Goal: Task Accomplishment & Management: Complete application form

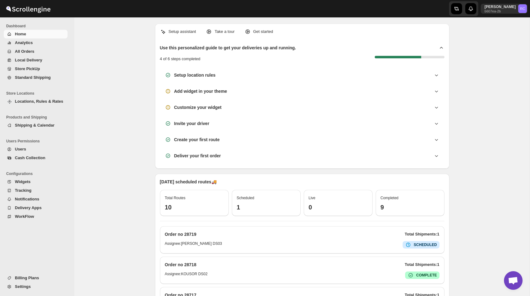
click at [28, 53] on span "All Orders" at bounding box center [25, 51] width 20 height 5
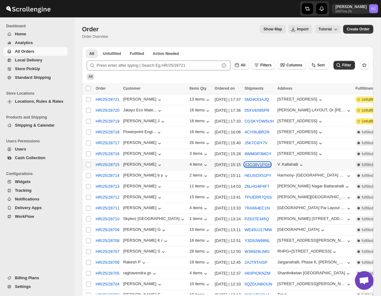
click at [244, 167] on button "X3O38V1PGH" at bounding box center [257, 164] width 26 height 5
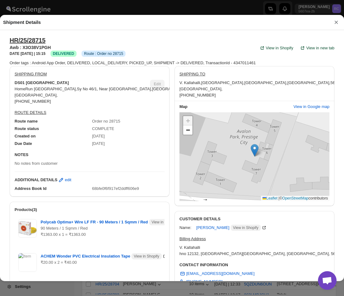
click at [335, 22] on button "×" at bounding box center [336, 22] width 9 height 9
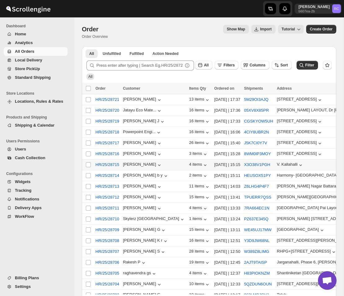
click at [27, 153] on button "Users" at bounding box center [36, 149] width 64 height 9
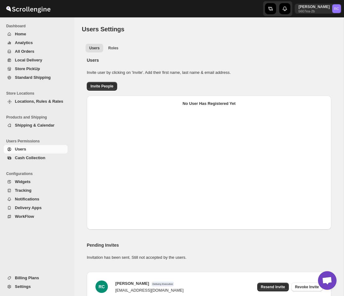
select select "637b767fbaab0276b10c91d5"
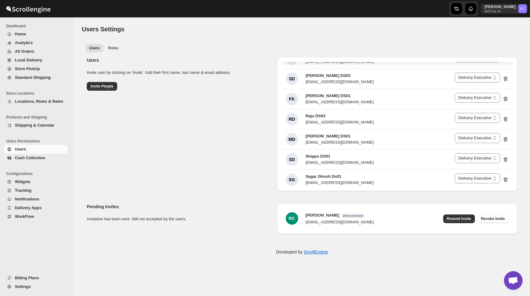
scroll to position [1085, 0]
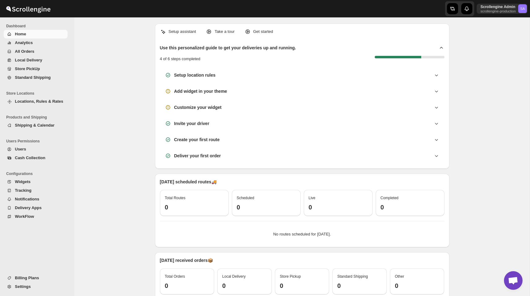
click at [34, 150] on span "Users" at bounding box center [40, 149] width 51 height 6
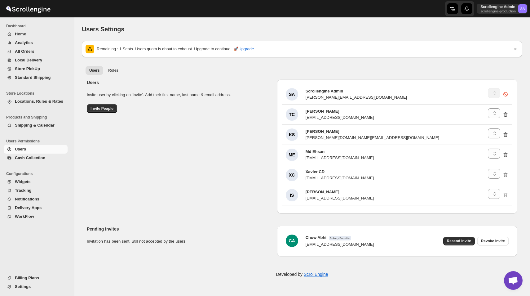
select select "637b767fbaab0276b10c91d5"
select select "637b767fbaab0276b10c91d7"
select select "637b767fbaab0276b10c91d5"
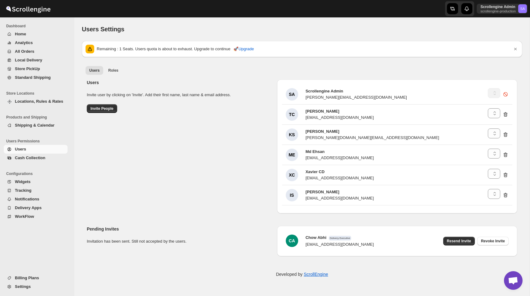
select select "637b767fbaab0276b10c91d8"
select select "637b767fbaab0276b10c91d5"
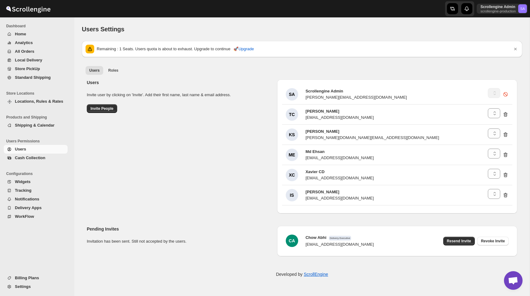
select select "637b767fbaab0276b10c91d7"
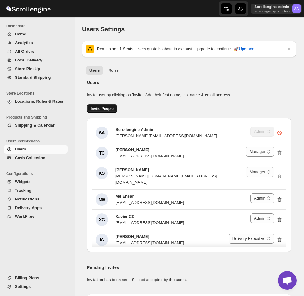
click at [98, 107] on span "Invite People" at bounding box center [102, 108] width 23 height 5
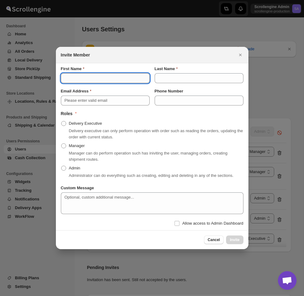
click at [112, 74] on input "First Name" at bounding box center [105, 78] width 89 height 10
paste input "Baharul"
type input "Baharul"
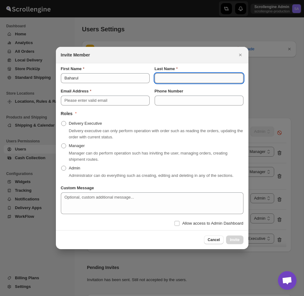
click at [176, 74] on input "Last Name" at bounding box center [198, 78] width 89 height 10
paste input "DS03"
type input "DS03"
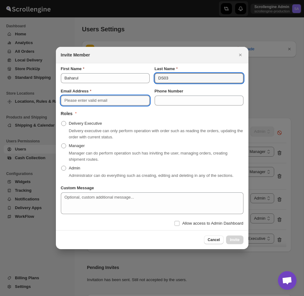
click at [106, 96] on input "Email Address" at bounding box center [105, 101] width 89 height 10
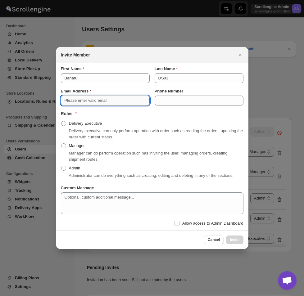
paste input "hisivo6481@ishense.com"
type input "hisivo6481@ishense.com"
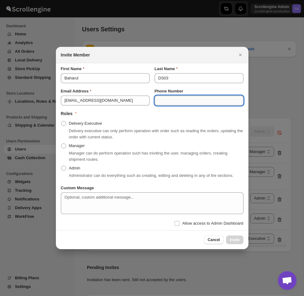
click at [173, 96] on input "Phone Number" at bounding box center [198, 101] width 89 height 10
paste input "9633266450"
type input "9633266450"
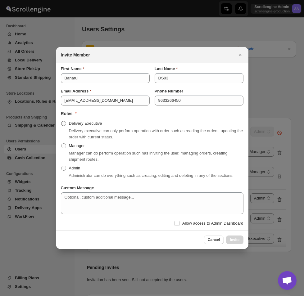
click at [64, 121] on span ":r2v:" at bounding box center [63, 123] width 5 height 5
click at [61, 121] on input "Delivery Executive" at bounding box center [61, 121] width 0 height 0
radio input "true"
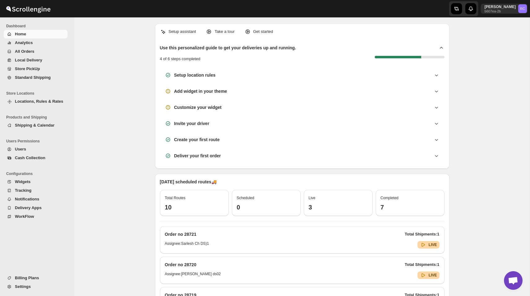
click at [21, 42] on span "Analytics" at bounding box center [24, 42] width 18 height 5
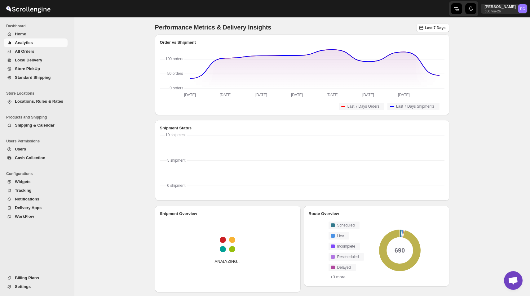
click at [31, 55] on button "All Orders" at bounding box center [36, 51] width 64 height 9
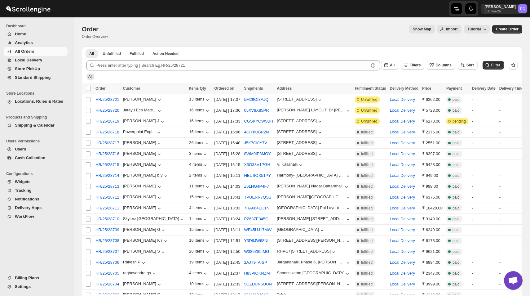
click at [195, 29] on div "Show Map Import Tutorial" at bounding box center [301, 29] width 377 height 9
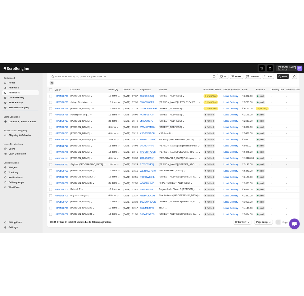
scroll to position [69, 0]
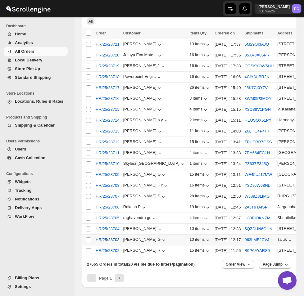
click at [112, 237] on span "HR/25/28703" at bounding box center [108, 240] width 24 height 6
